Goal: Browse casually

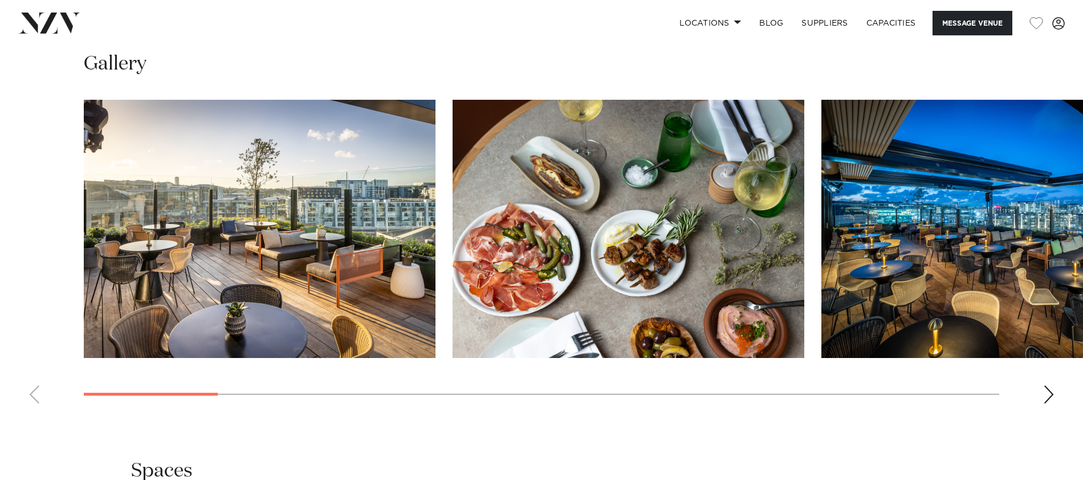
scroll to position [1453, 0]
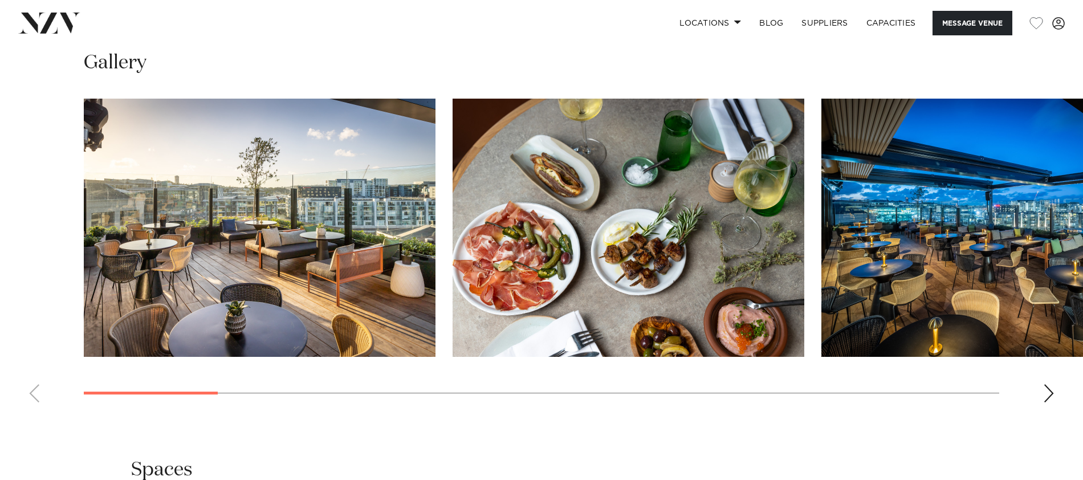
click at [1052, 384] on div "Next slide" at bounding box center [1049, 393] width 11 height 18
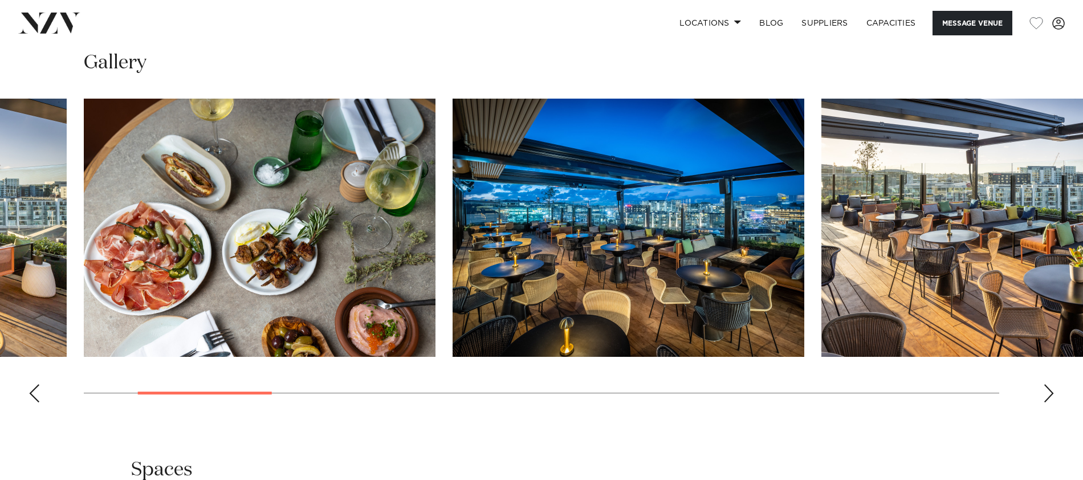
click at [1052, 384] on div "Next slide" at bounding box center [1049, 393] width 11 height 18
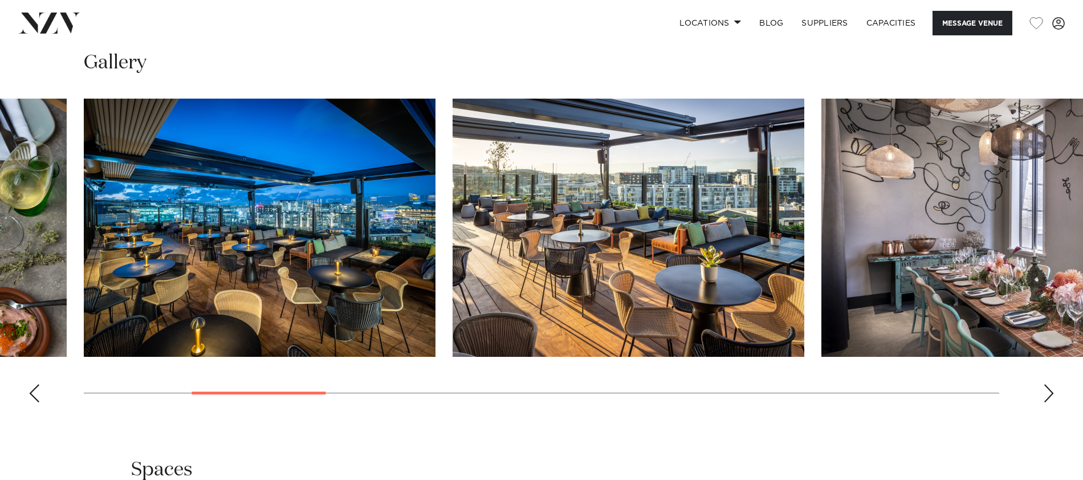
click at [1052, 384] on div "Next slide" at bounding box center [1049, 393] width 11 height 18
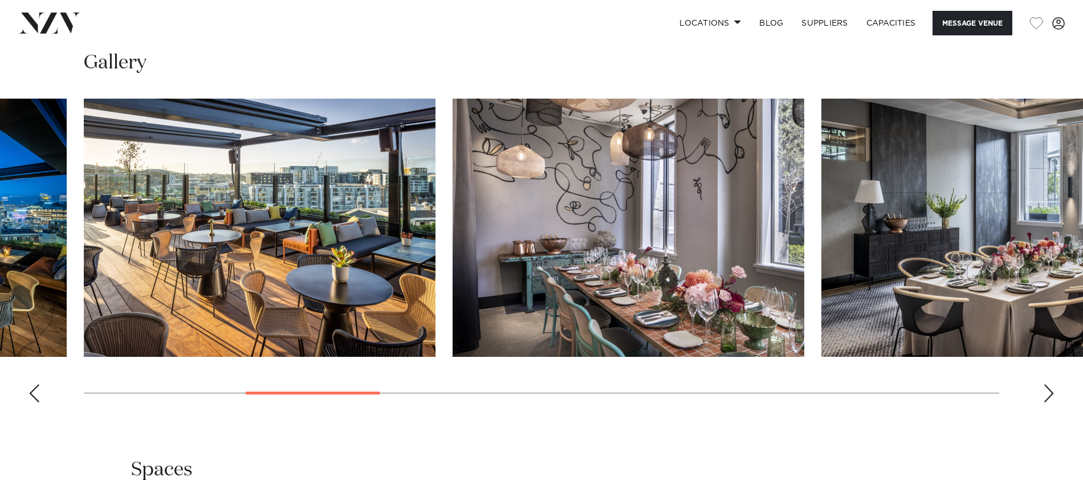
click at [1040, 375] on swiper-container at bounding box center [541, 255] width 1083 height 313
click at [1041, 375] on swiper-container at bounding box center [541, 255] width 1083 height 313
click at [1047, 384] on div "Next slide" at bounding box center [1049, 393] width 11 height 18
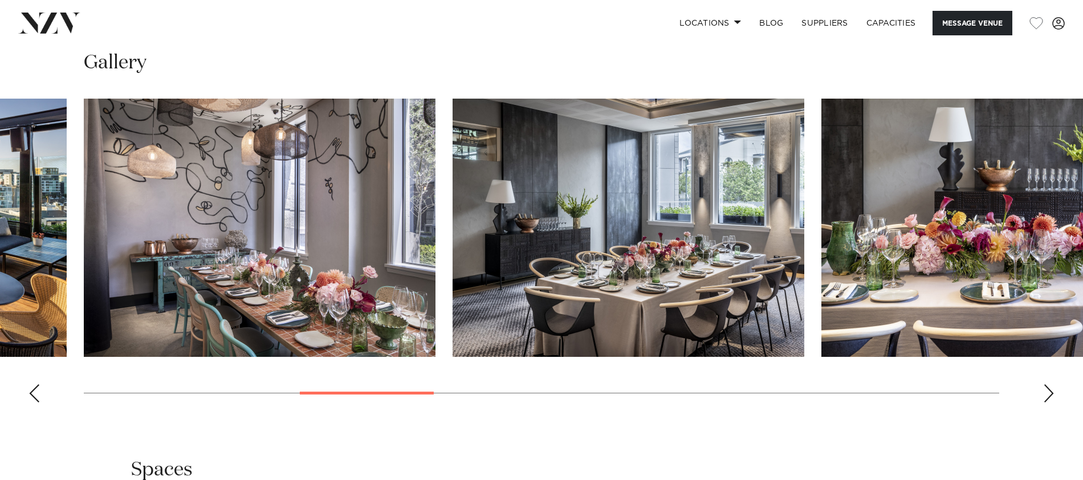
click at [1048, 384] on div "Next slide" at bounding box center [1049, 393] width 11 height 18
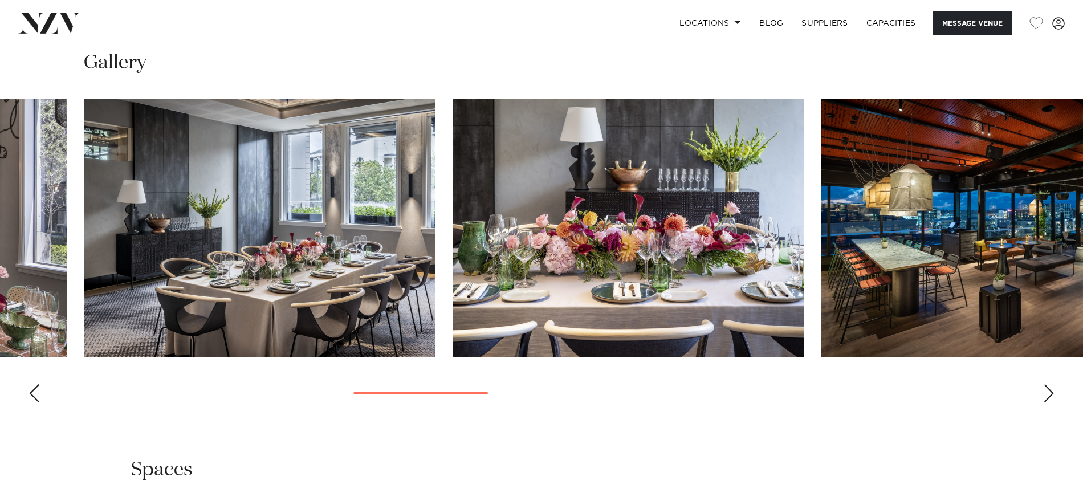
click at [1048, 384] on div "Next slide" at bounding box center [1049, 393] width 11 height 18
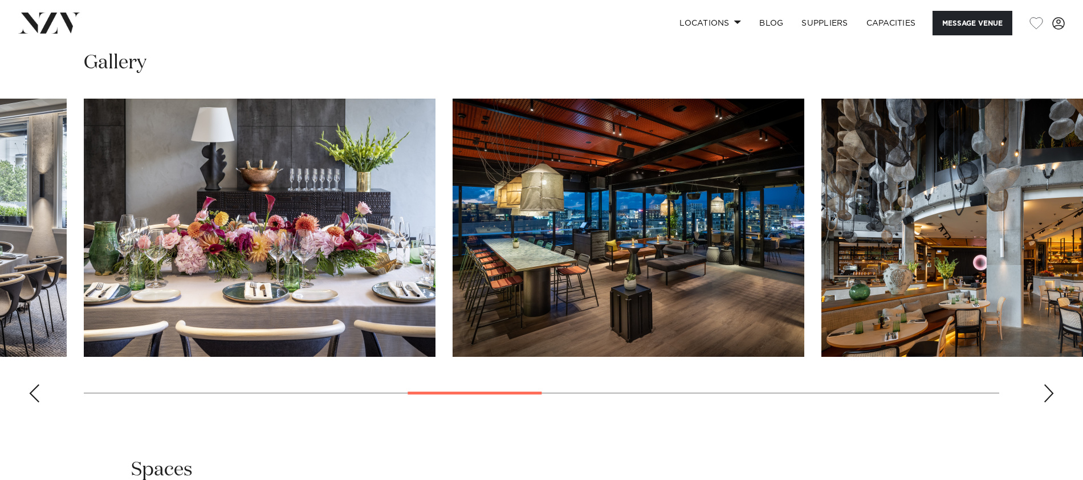
click at [1048, 384] on div "Next slide" at bounding box center [1049, 393] width 11 height 18
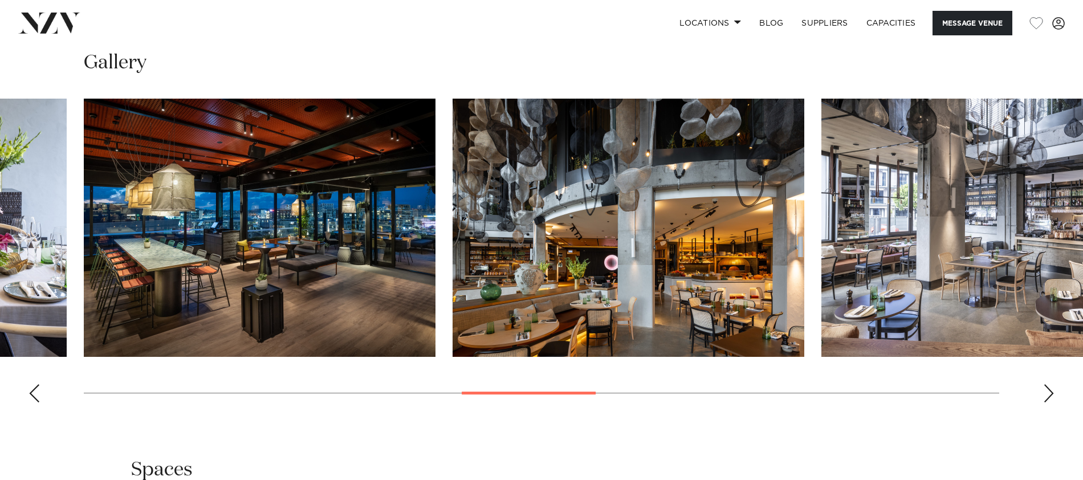
click at [1050, 384] on div "Next slide" at bounding box center [1049, 393] width 11 height 18
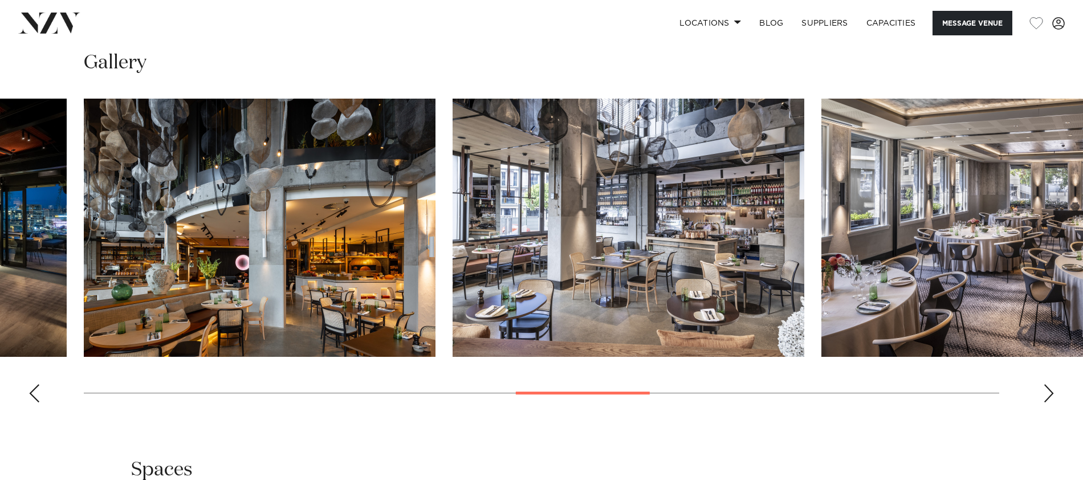
click at [1050, 384] on div "Next slide" at bounding box center [1049, 393] width 11 height 18
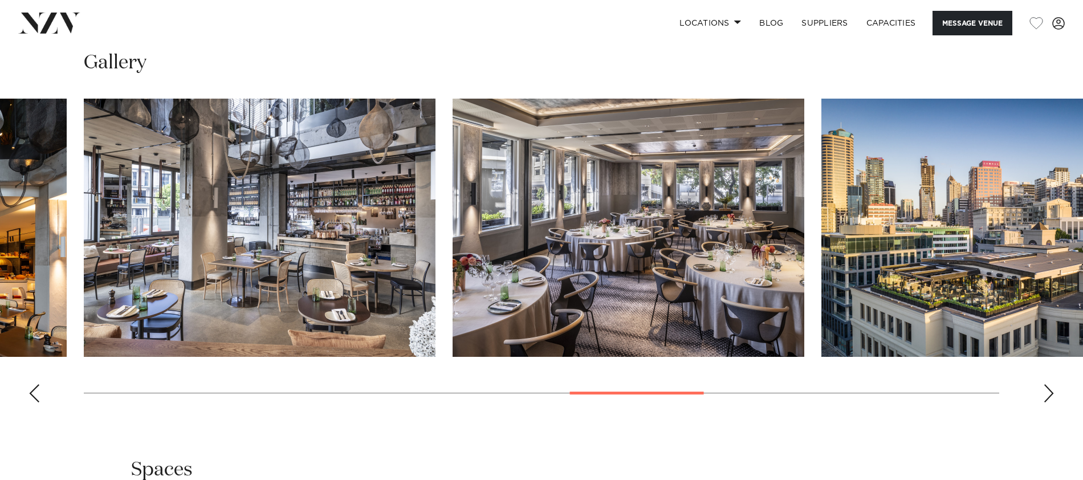
click at [1050, 384] on div "Next slide" at bounding box center [1049, 393] width 11 height 18
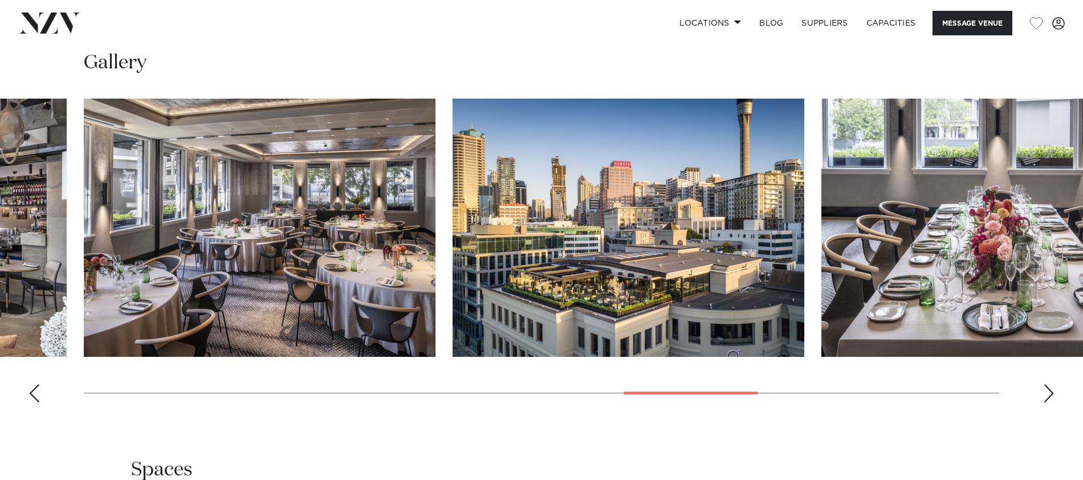
click at [1050, 384] on div "Next slide" at bounding box center [1049, 393] width 11 height 18
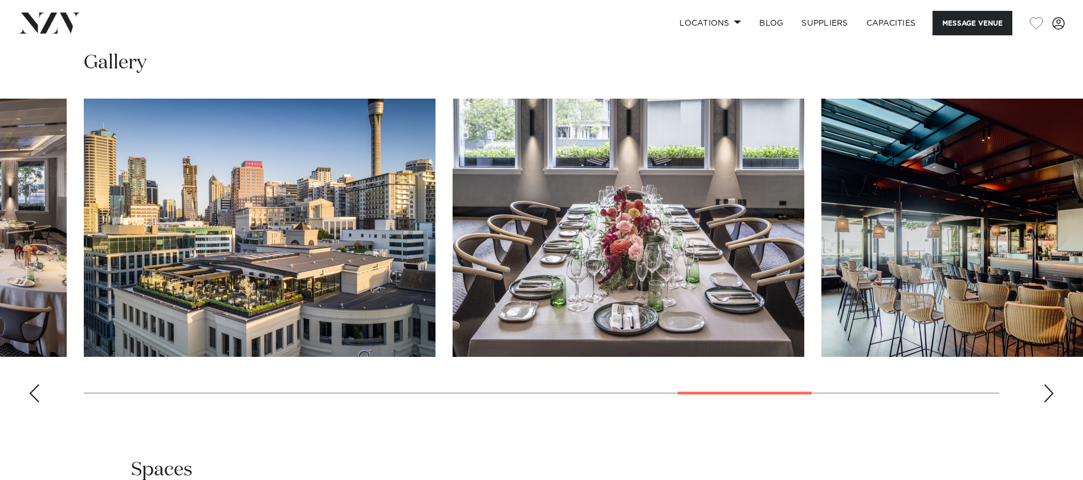
click at [1050, 384] on div "Next slide" at bounding box center [1049, 393] width 11 height 18
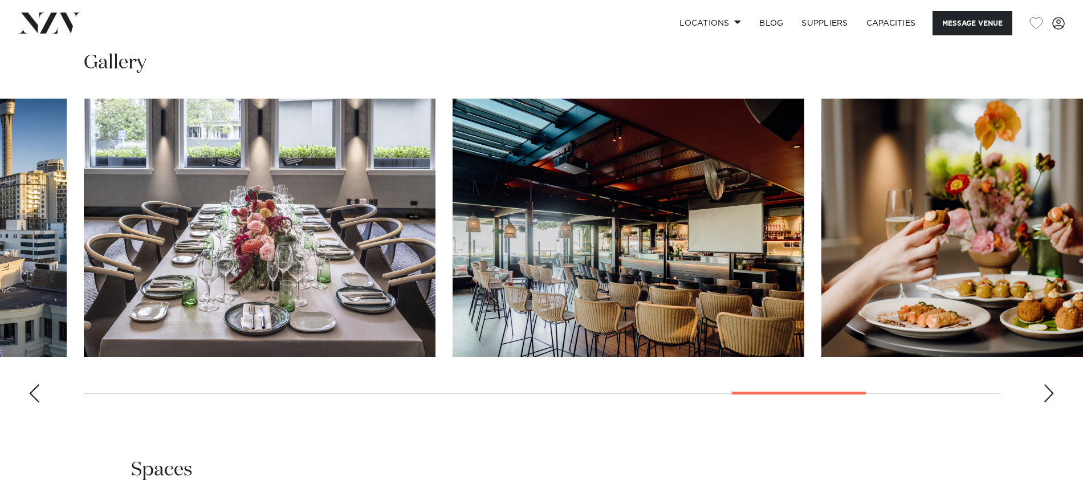
click at [1040, 377] on swiper-container at bounding box center [541, 255] width 1083 height 313
click at [1047, 384] on div "Next slide" at bounding box center [1049, 393] width 11 height 18
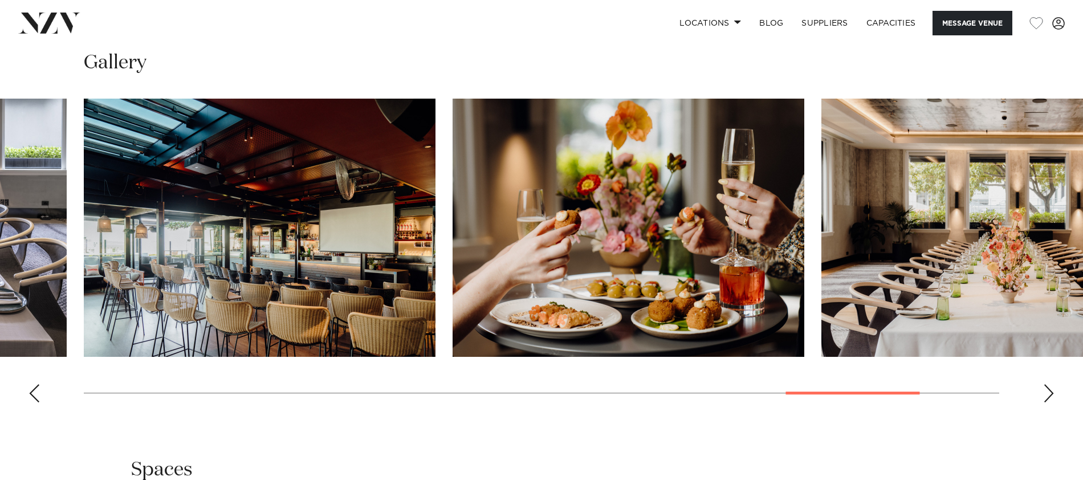
click at [1047, 384] on div "Next slide" at bounding box center [1049, 393] width 11 height 18
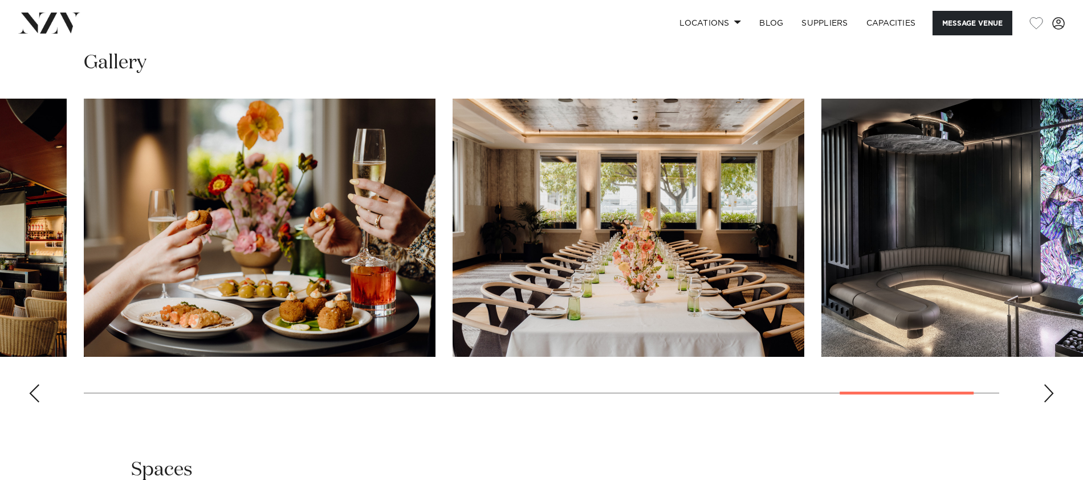
click at [1047, 384] on div "Next slide" at bounding box center [1049, 393] width 11 height 18
